Goal: Task Accomplishment & Management: Complete application form

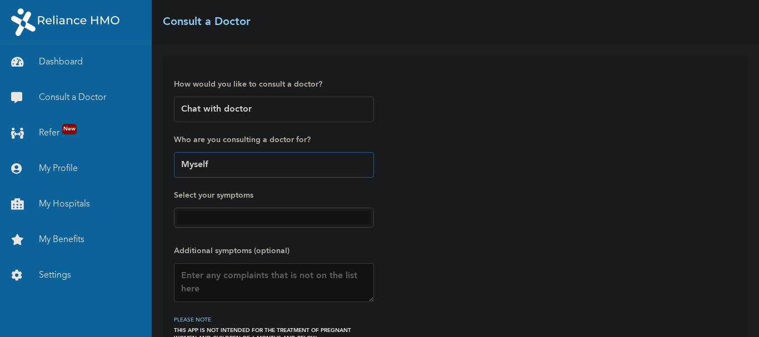
drag, startPoint x: 0, startPoint y: 0, endPoint x: 251, endPoint y: 164, distance: 299.6
click at [251, 164] on select "Myself" at bounding box center [274, 165] width 200 height 26
click at [174, 152] on select "Myself" at bounding box center [274, 165] width 200 height 26
click at [100, 99] on link "Consult a Doctor" at bounding box center [76, 98] width 152 height 36
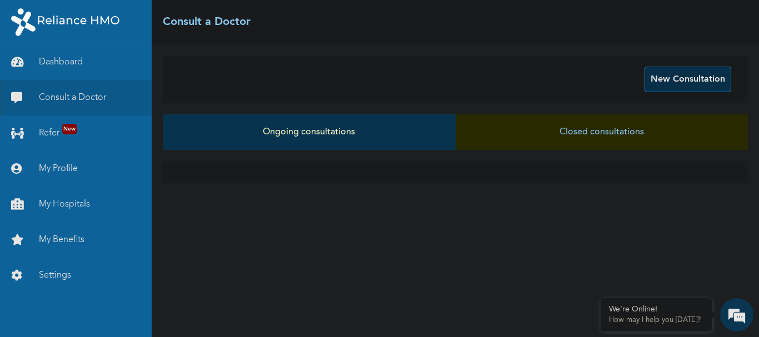
click at [688, 79] on button "New Consultation" at bounding box center [688, 80] width 87 height 26
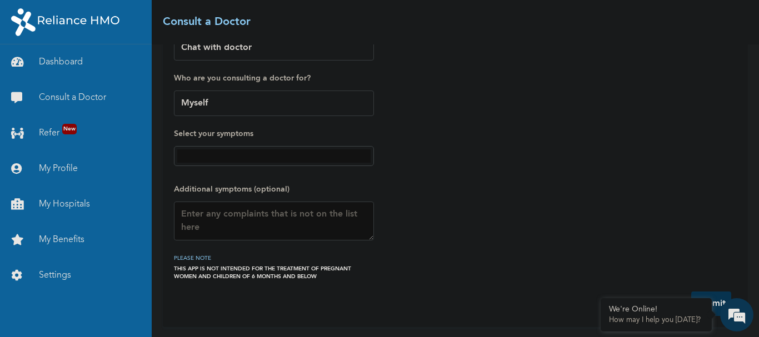
scroll to position [63, 0]
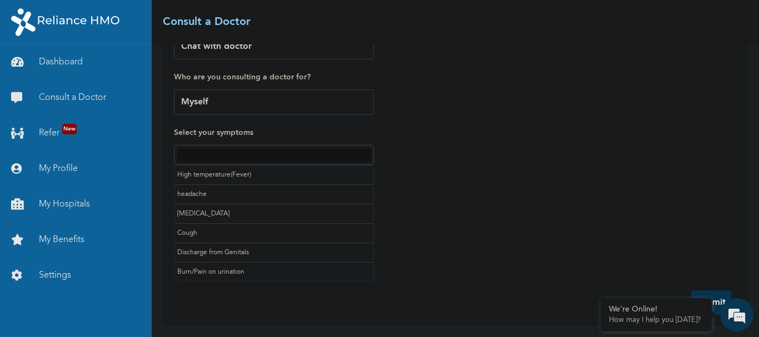
click at [245, 152] on input "text" at bounding box center [273, 154] width 193 height 13
click at [264, 155] on input "text" at bounding box center [273, 154] width 193 height 13
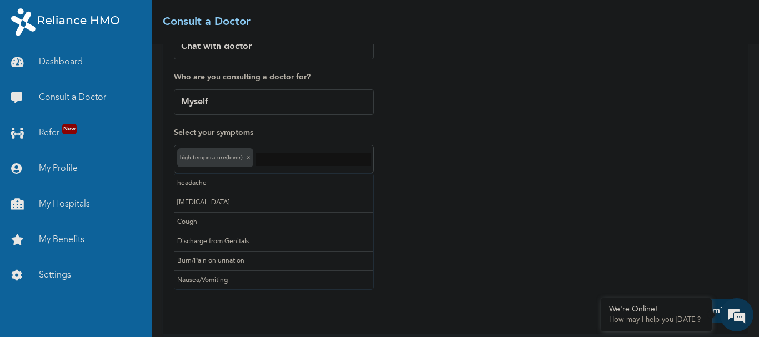
click at [295, 155] on input "text" at bounding box center [313, 159] width 115 height 13
